Goal: Task Accomplishment & Management: Manage account settings

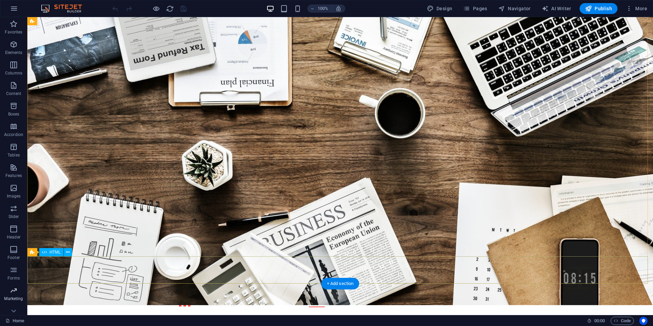
scroll to position [34, 0]
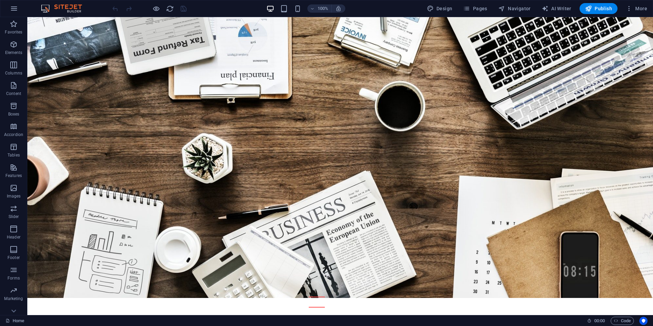
click at [16, 316] on div "Home 00 : 00 Code" at bounding box center [326, 320] width 653 height 11
click at [10, 316] on link "Home" at bounding box center [14, 320] width 19 height 8
click at [19, 318] on link "Home" at bounding box center [14, 320] width 19 height 8
click at [9, 291] on span "Marketing" at bounding box center [13, 294] width 27 height 16
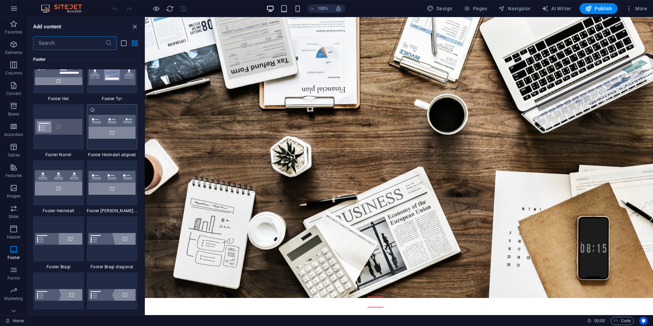
scroll to position [4468, 0]
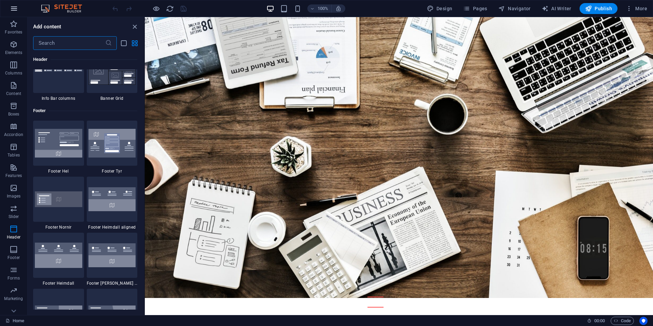
click at [17, 5] on icon "button" at bounding box center [14, 8] width 8 height 8
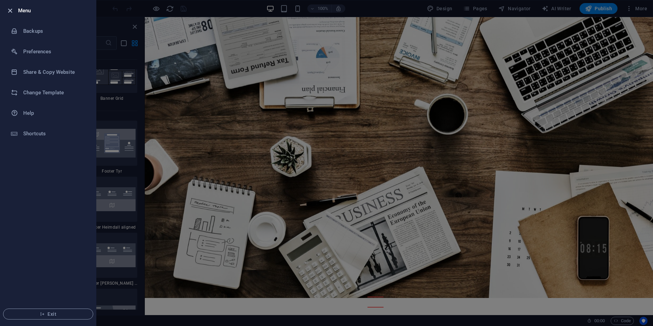
click at [13, 10] on icon "button" at bounding box center [10, 11] width 8 height 8
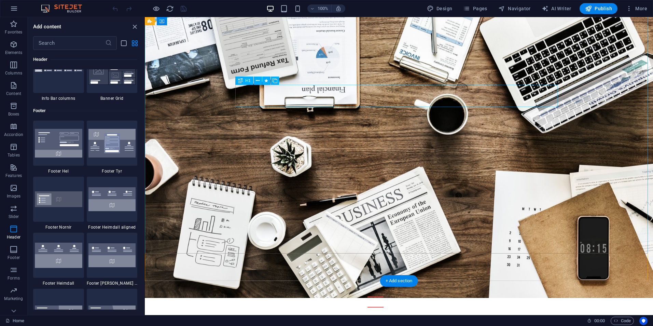
drag, startPoint x: 553, startPoint y: 98, endPoint x: 558, endPoint y: 93, distance: 7.3
click at [558, 5] on span "AI Writer" at bounding box center [556, 8] width 30 height 7
select select "English"
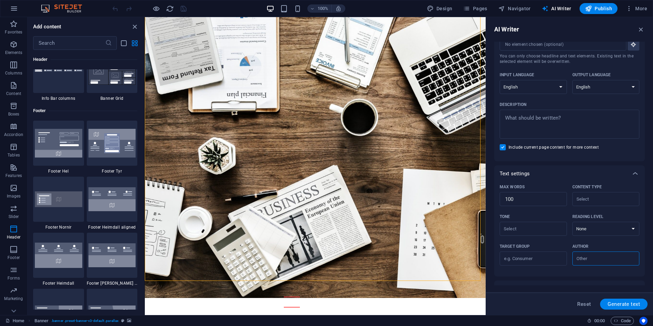
scroll to position [0, 0]
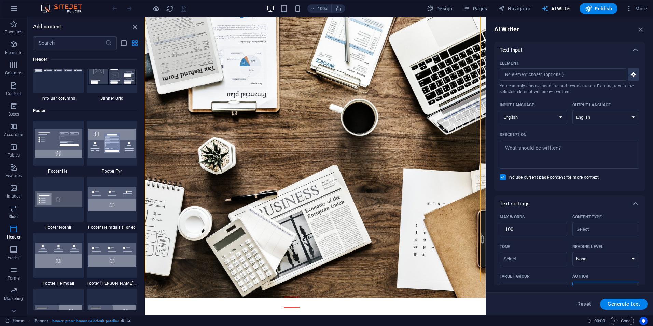
click at [554, 10] on span "AI Writer" at bounding box center [556, 8] width 30 height 7
click at [439, 9] on span "Design" at bounding box center [440, 8] width 26 height 7
select select "rem"
select select "300"
select select "px"
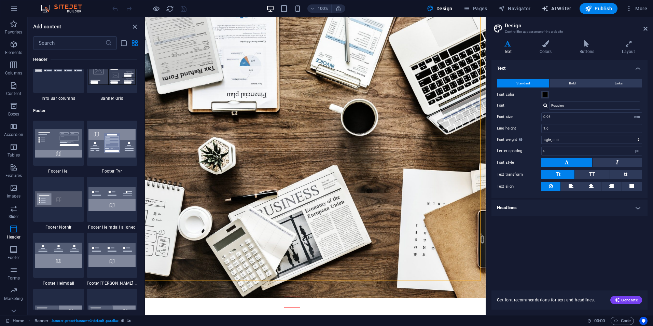
click at [565, 7] on span "AI Writer" at bounding box center [556, 8] width 30 height 7
select select "English"
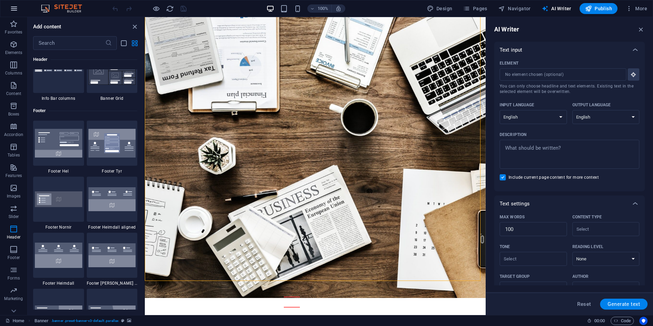
click at [13, 9] on icon "button" at bounding box center [14, 8] width 8 height 8
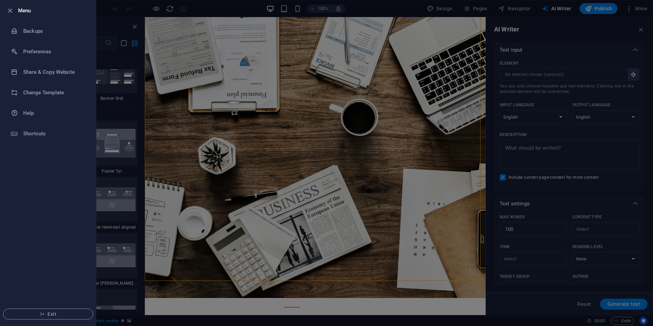
click at [182, 57] on div at bounding box center [326, 163] width 653 height 326
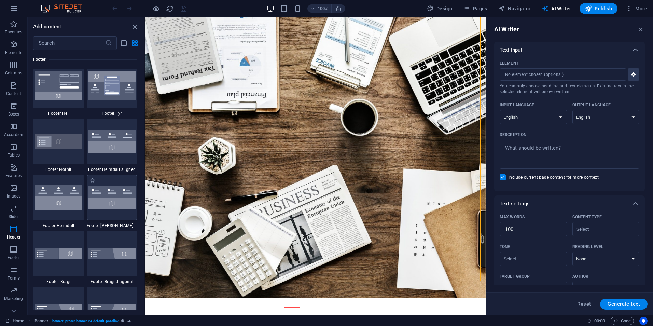
scroll to position [4468, 0]
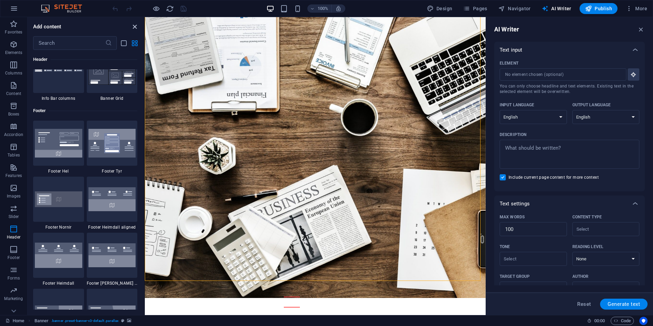
click at [132, 24] on icon "close panel" at bounding box center [135, 27] width 8 height 8
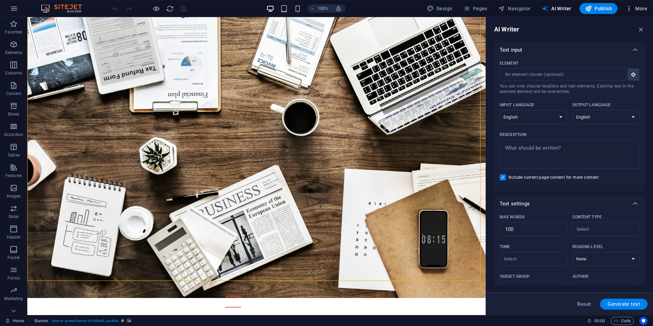
click at [639, 6] on span "More" at bounding box center [636, 8] width 22 height 7
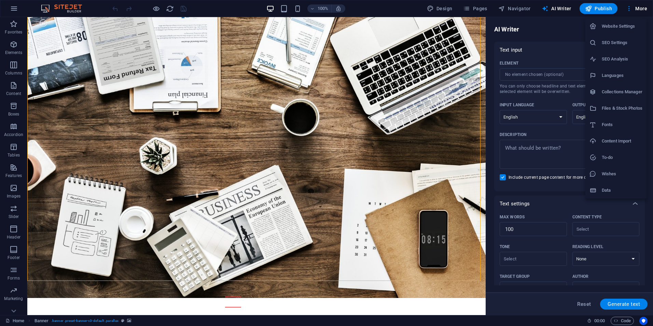
click at [620, 31] on li "Website Settings" at bounding box center [615, 26] width 61 height 16
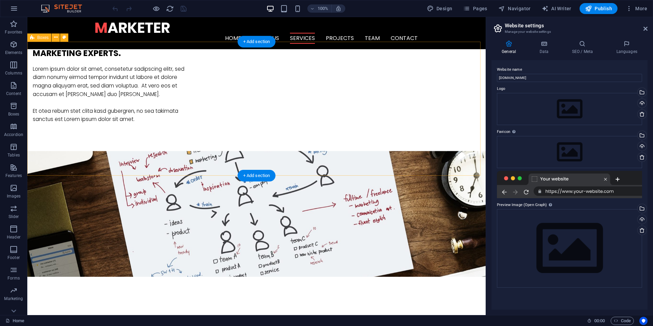
scroll to position [505, 0]
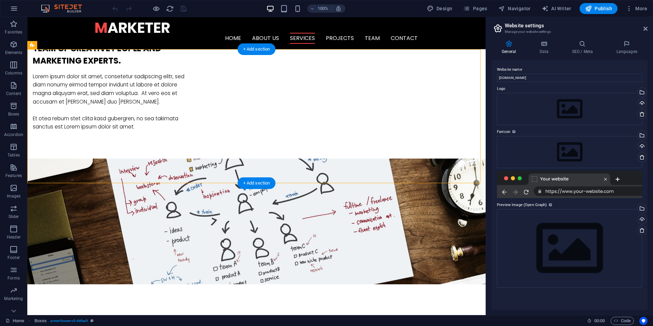
drag, startPoint x: 90, startPoint y: 54, endPoint x: 335, endPoint y: 85, distance: 246.4
drag, startPoint x: 81, startPoint y: 68, endPoint x: 152, endPoint y: 132, distance: 96.4
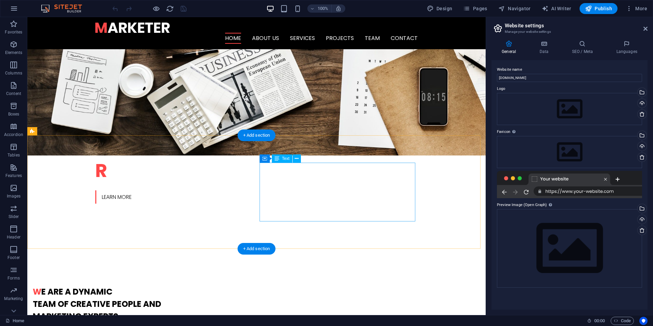
scroll to position [0, 0]
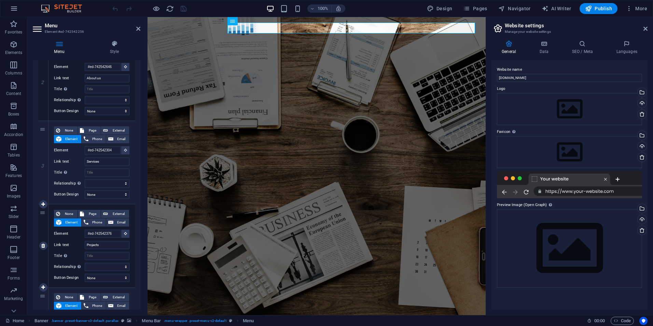
click at [131, 229] on div "None Page External Element Phone Email Page Home Subpage Legal Notice Privacy E…" at bounding box center [91, 245] width 86 height 83
click at [58, 211] on icon at bounding box center [58, 214] width 4 height 8
select select
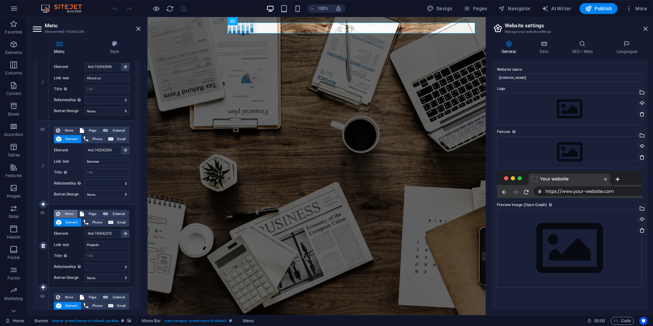
select select
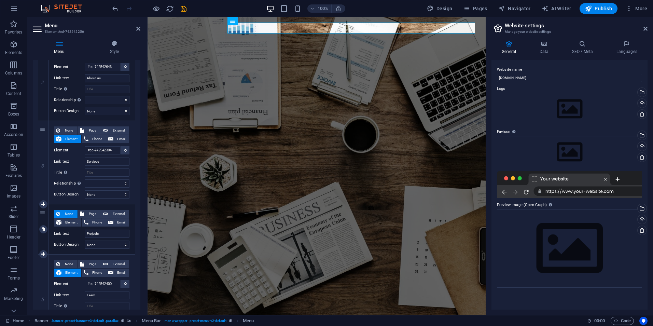
click at [57, 211] on icon at bounding box center [58, 214] width 4 height 8
click at [64, 213] on span "None" at bounding box center [68, 214] width 13 height 8
select select
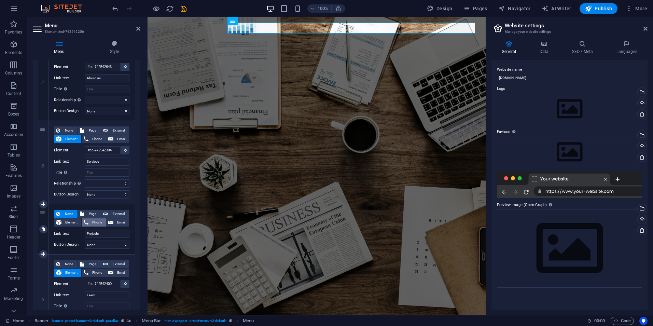
select select
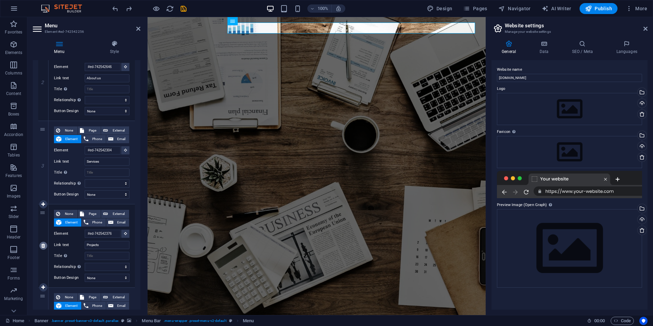
click at [45, 246] on icon at bounding box center [43, 245] width 4 height 5
select select
type input "#ed-742542400"
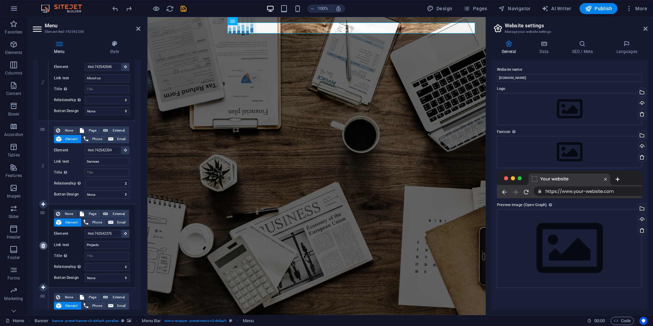
type input "Team"
select select
type input "#ed-742542424"
type input "Contact"
select select
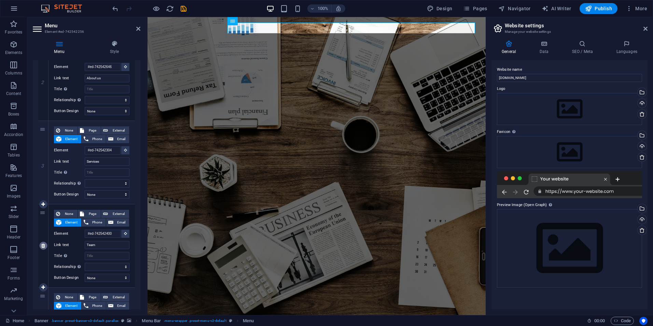
click at [42, 245] on icon at bounding box center [43, 245] width 4 height 5
select select
type input "#ed-742542424"
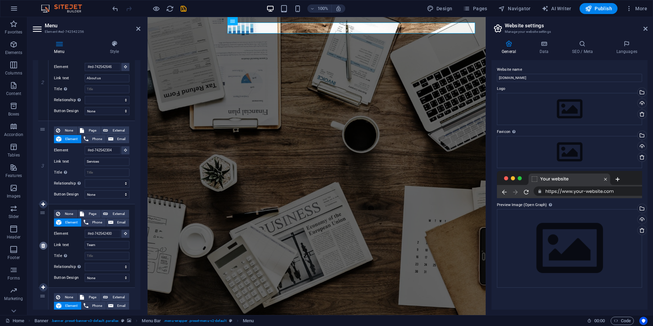
type input "Contact"
select select
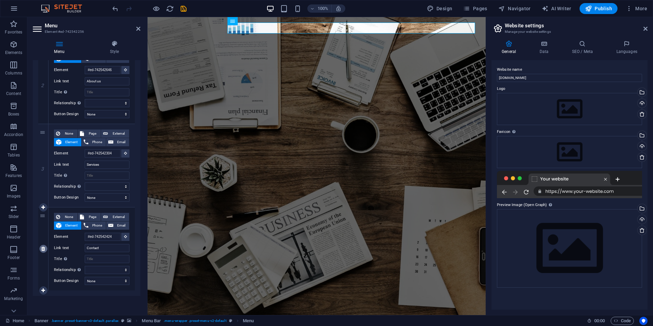
scroll to position [168, 0]
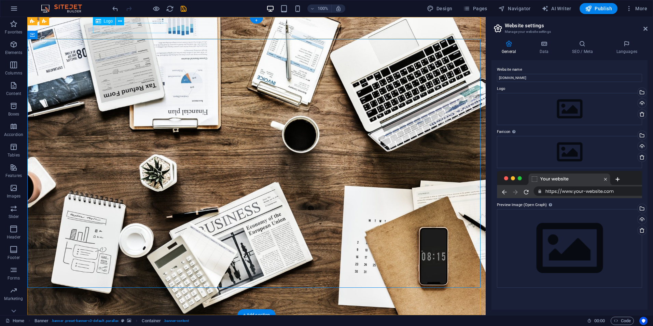
click at [142, 320] on div at bounding box center [256, 325] width 322 height 10
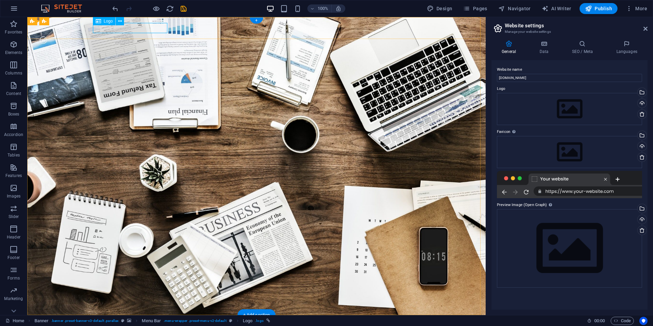
click at [164, 320] on div at bounding box center [256, 325] width 322 height 10
select select "px"
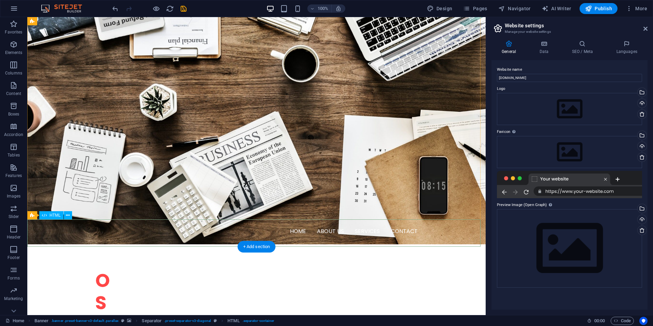
scroll to position [137, 0]
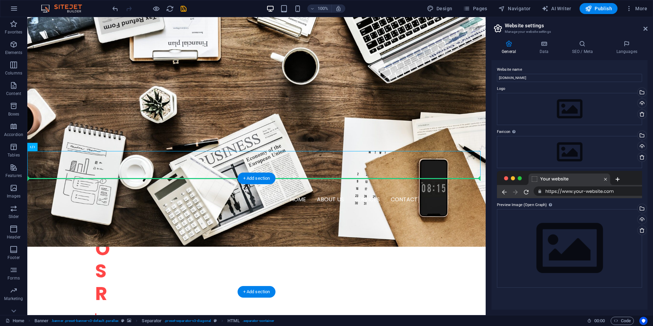
drag, startPoint x: 94, startPoint y: 163, endPoint x: 93, endPoint y: 204, distance: 41.3
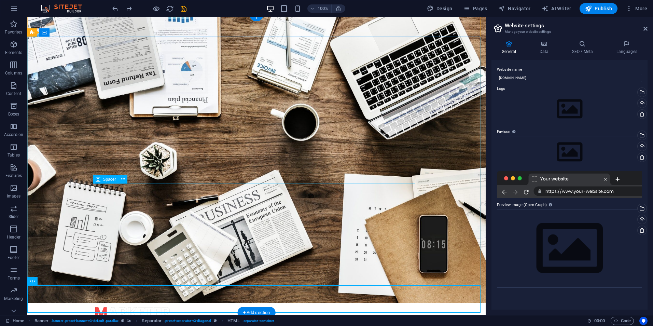
scroll to position [0, 0]
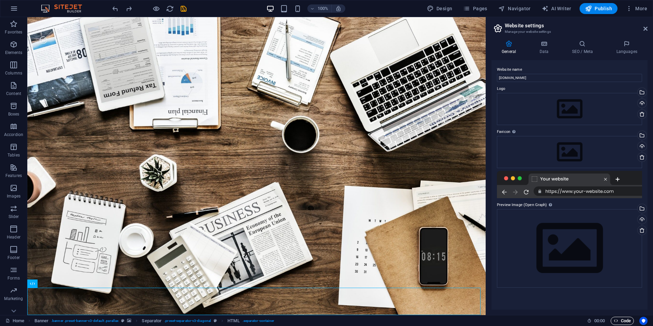
click at [620, 320] on span "Code" at bounding box center [621, 320] width 17 height 8
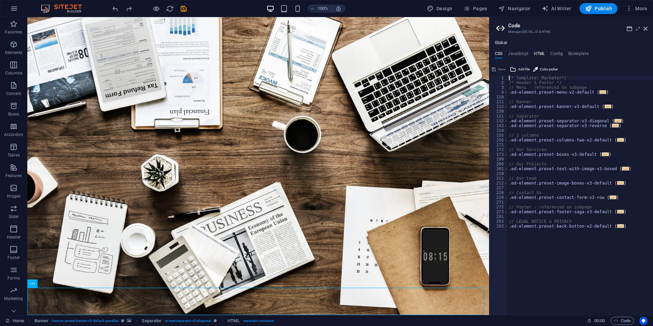
click at [538, 54] on h4 "HTML" at bounding box center [539, 55] width 11 height 8
type textarea "<a href="#main-content" class="wv-link-content button">Skip to main content</a>"
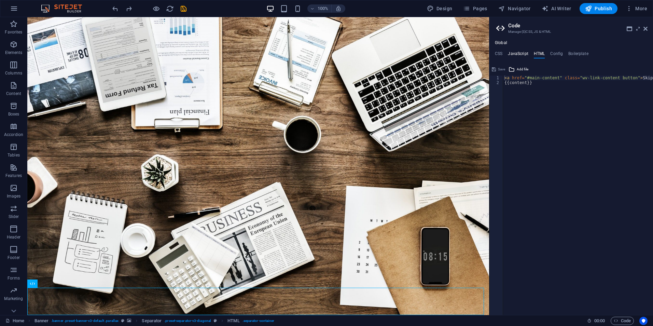
click at [523, 54] on h4 "JavaScript" at bounding box center [518, 55] width 20 height 8
type textarea "/* JS for preset "Menu V2" */"
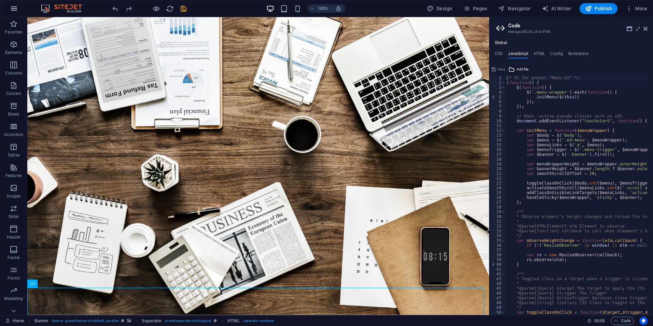
click at [12, 10] on icon "button" at bounding box center [14, 8] width 8 height 8
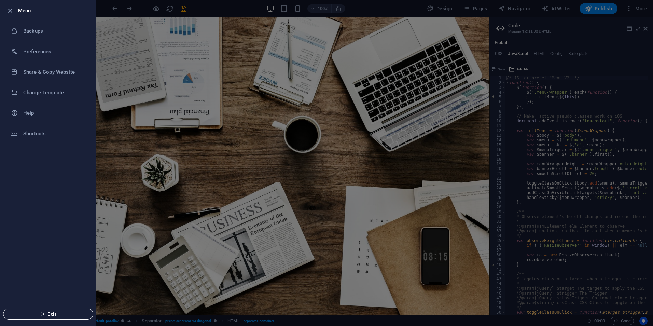
click at [59, 309] on button "Exit" at bounding box center [48, 313] width 90 height 11
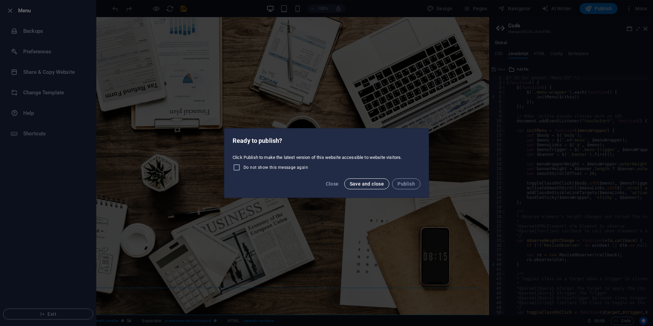
click at [356, 182] on span "Save and close" at bounding box center [367, 183] width 34 height 5
